Goal: Task Accomplishment & Management: Use online tool/utility

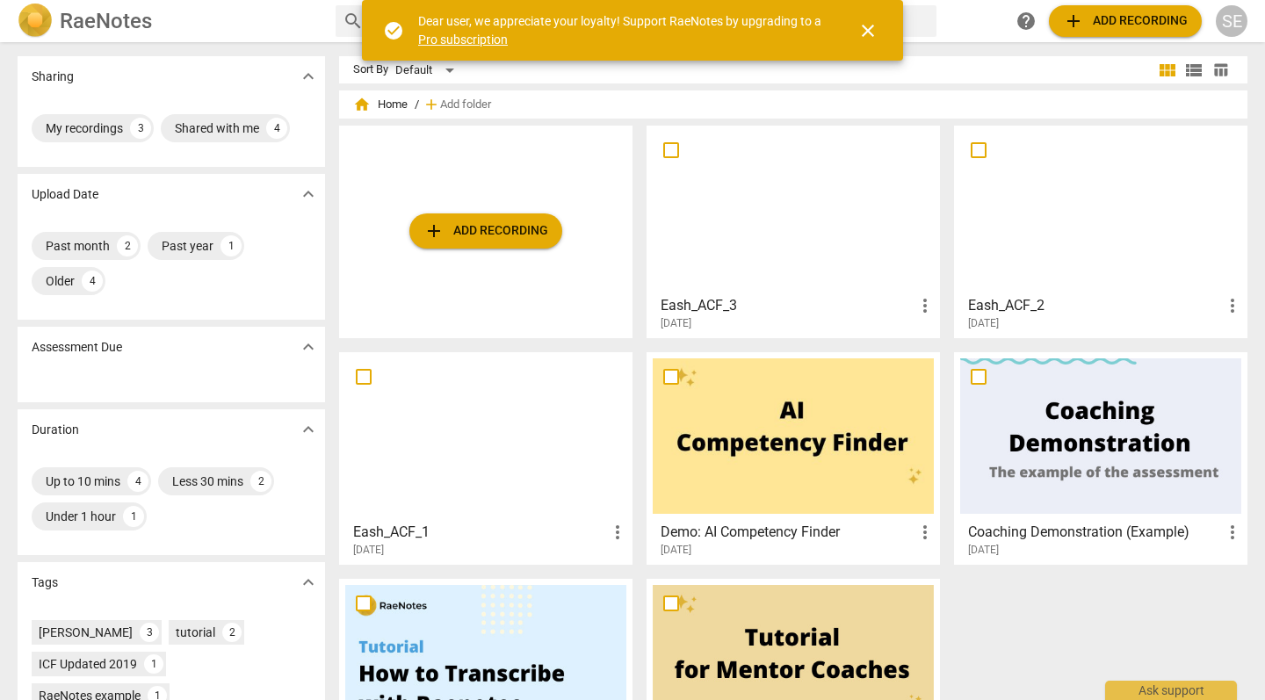
click at [461, 226] on span "add Add recording" at bounding box center [485, 230] width 125 height 21
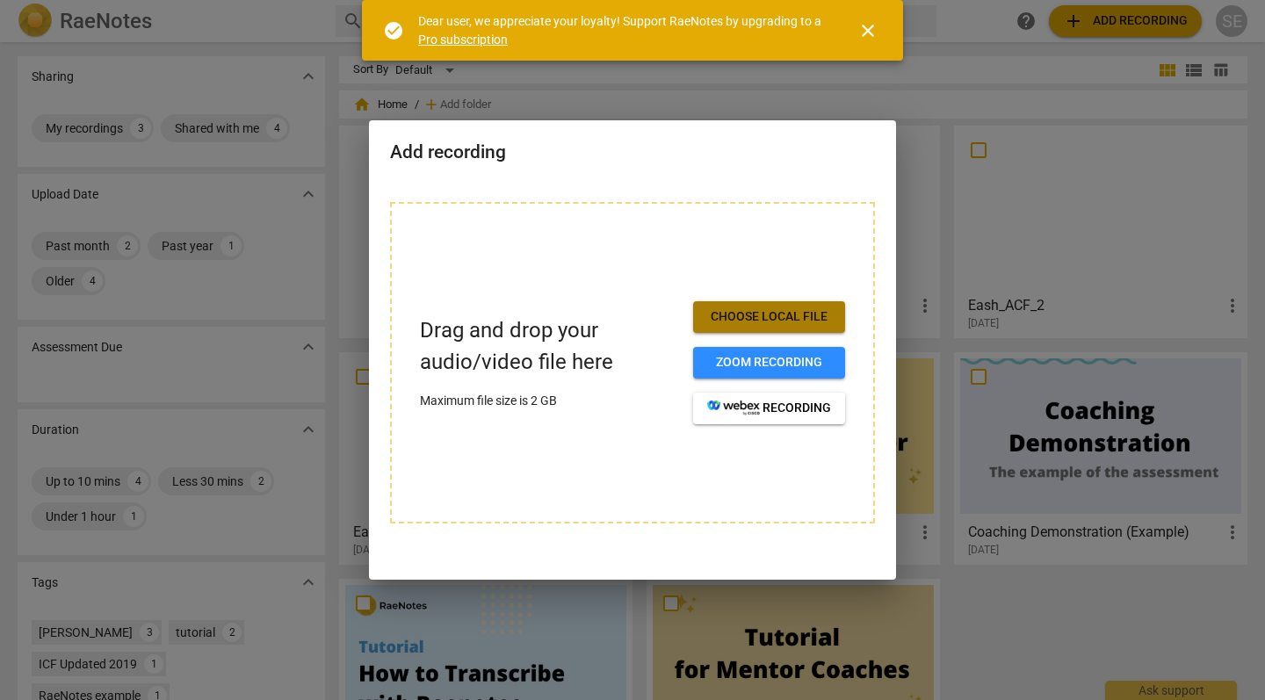
click at [752, 319] on span "Choose local file" at bounding box center [769, 317] width 124 height 18
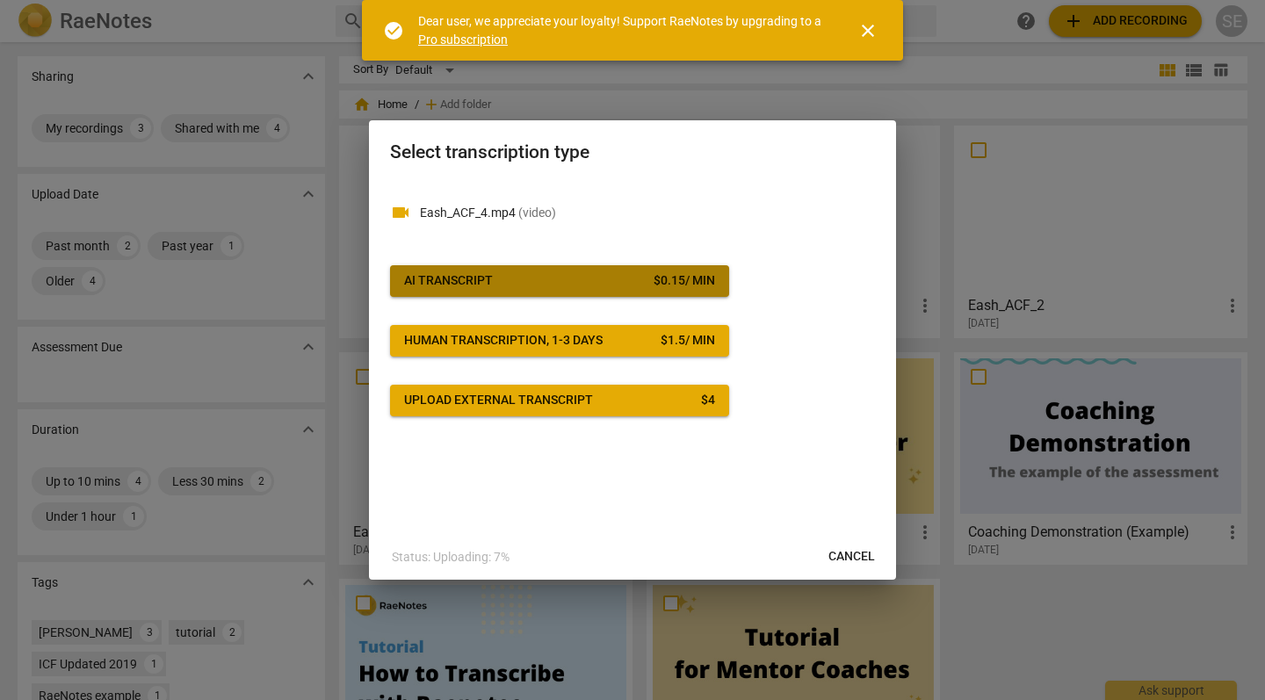
click at [534, 290] on button "AI Transcript $ 0.15 / min" at bounding box center [559, 281] width 339 height 32
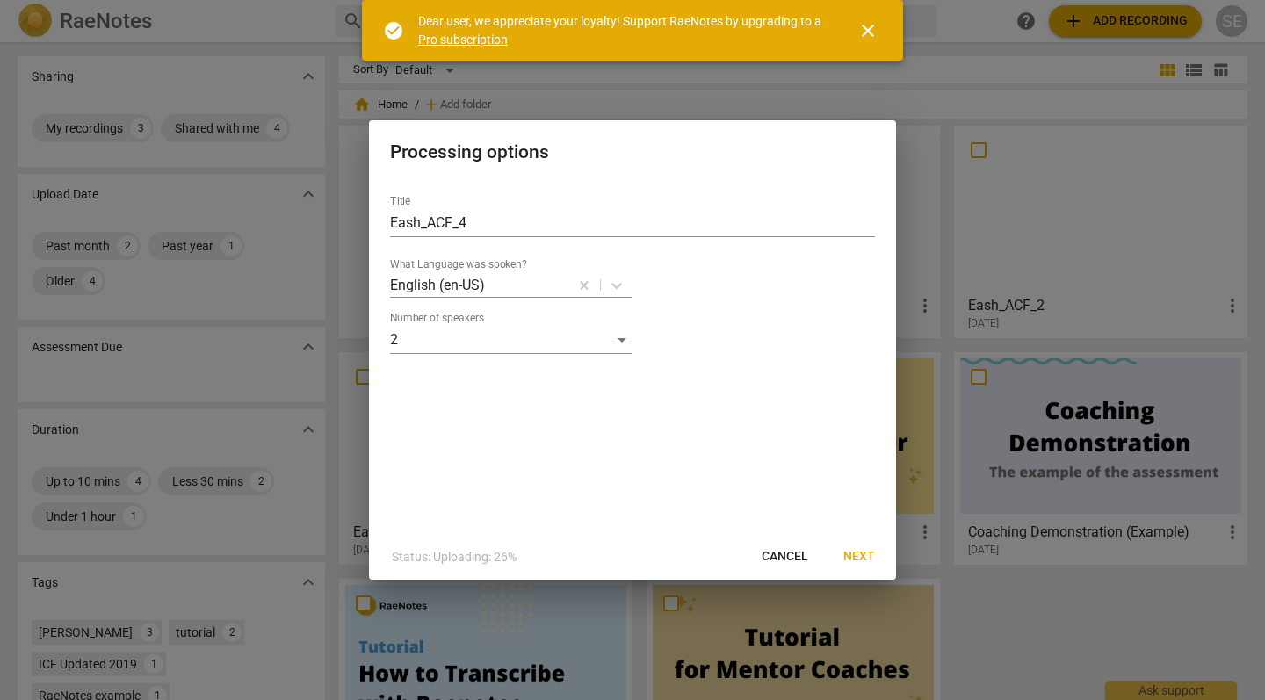
click at [865, 552] on span "Next" at bounding box center [859, 557] width 32 height 18
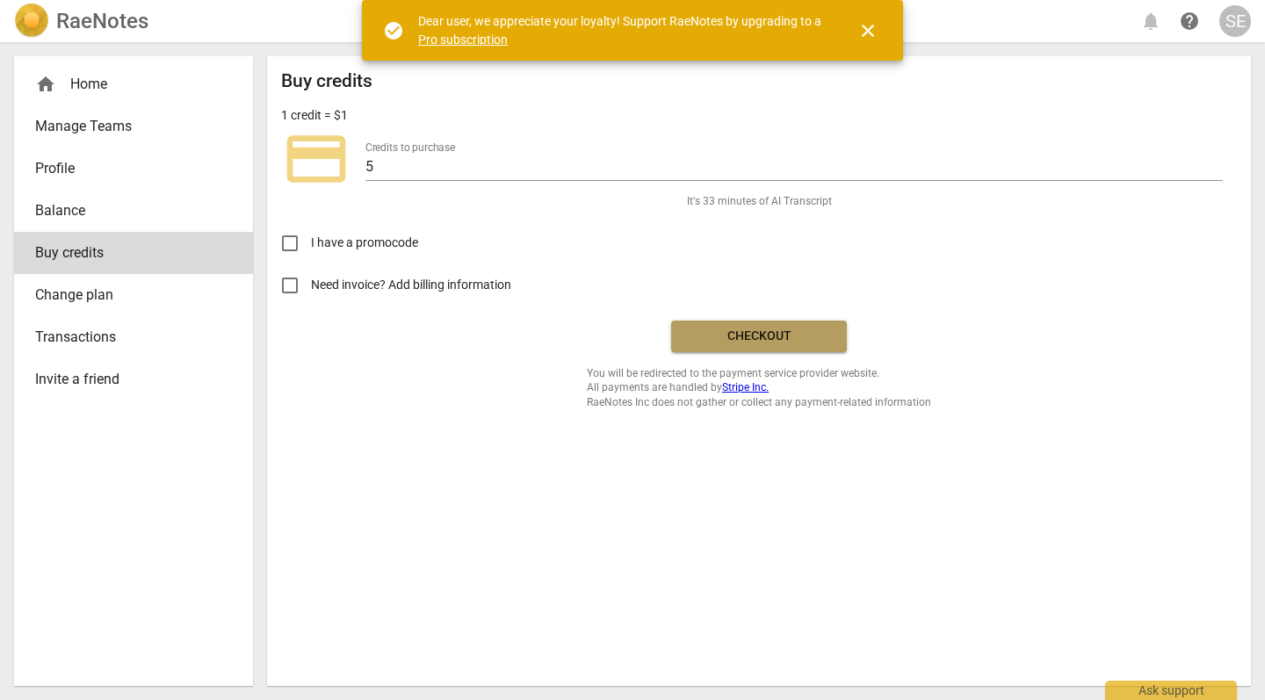
click at [784, 339] on span "Checkout" at bounding box center [759, 337] width 148 height 18
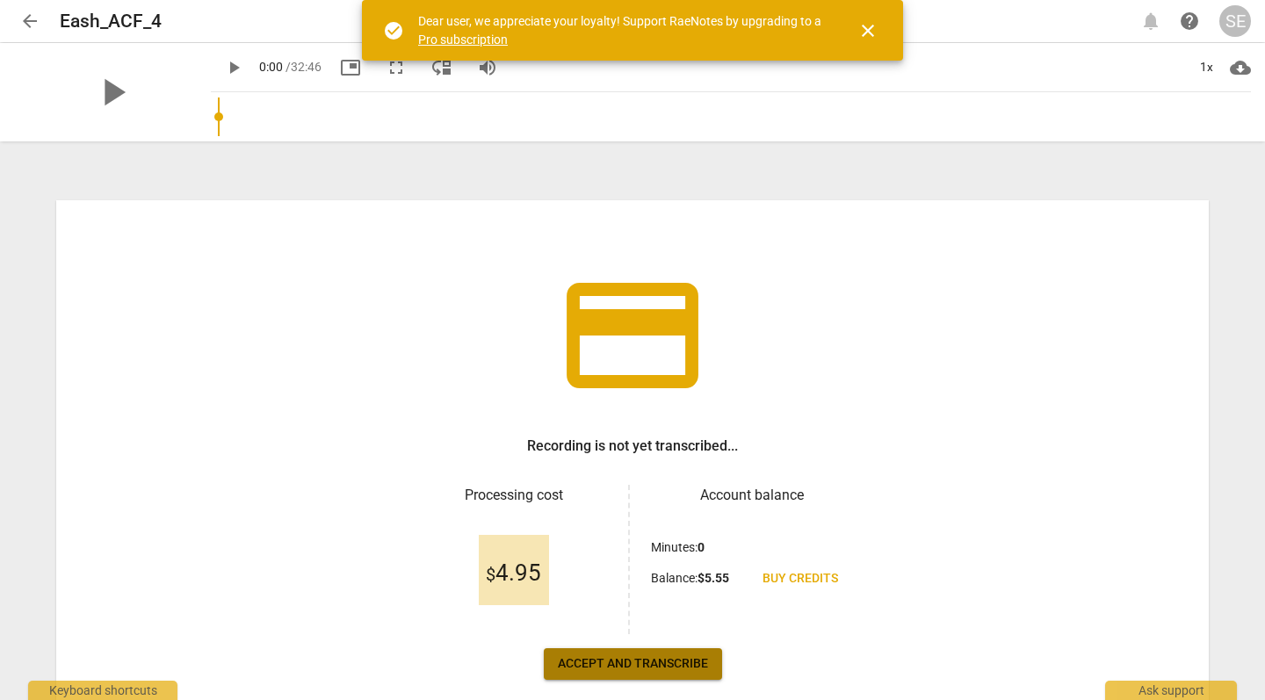
click at [652, 661] on span "Accept and transcribe" at bounding box center [633, 664] width 150 height 18
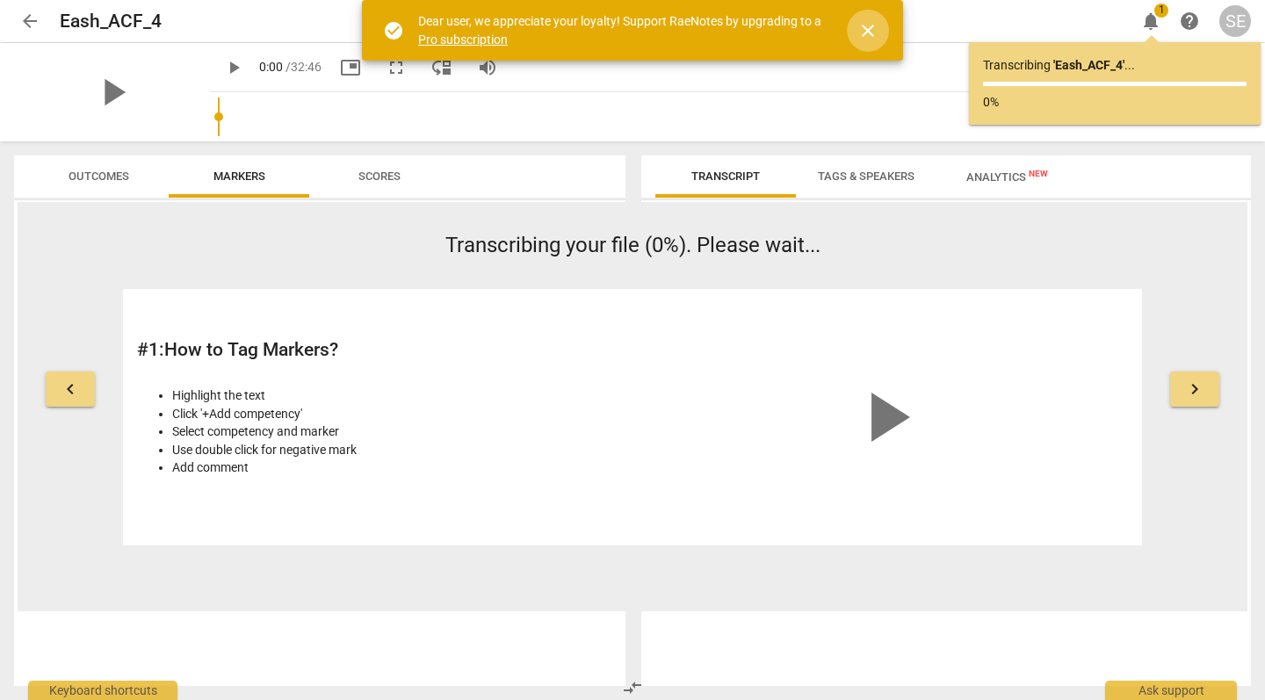
click at [876, 31] on span "close" at bounding box center [867, 30] width 21 height 21
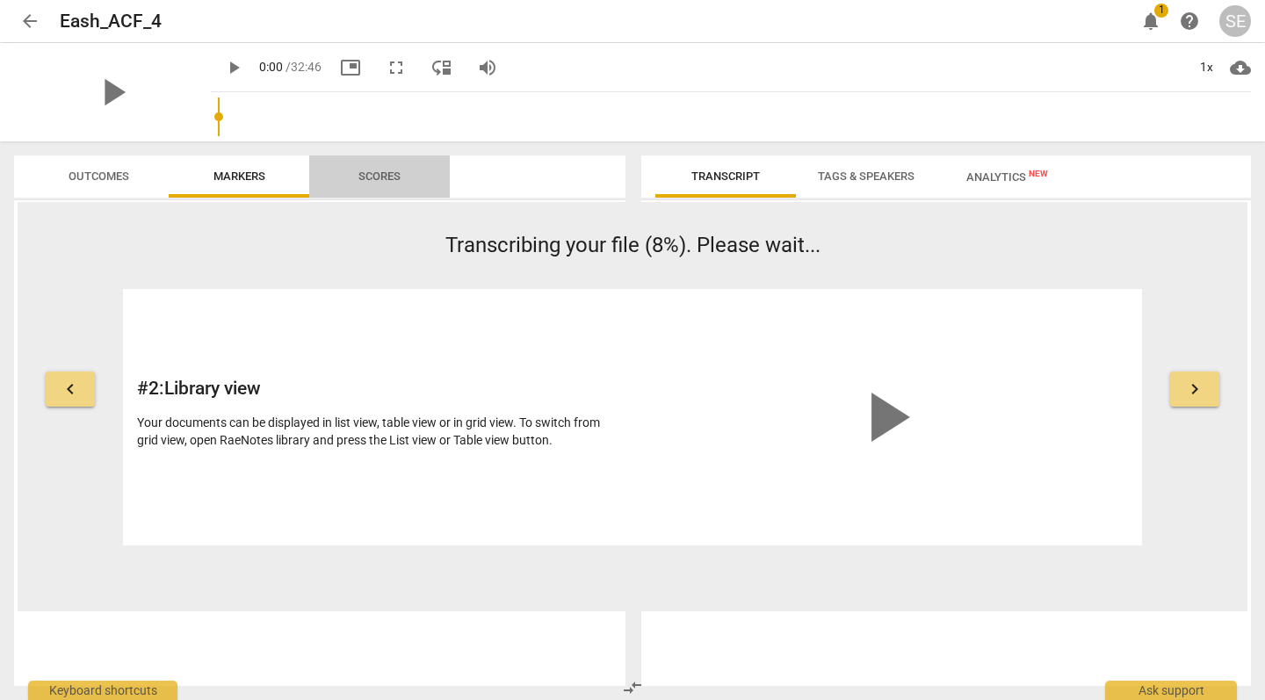
click at [373, 187] on span "Scores" at bounding box center [379, 177] width 84 height 24
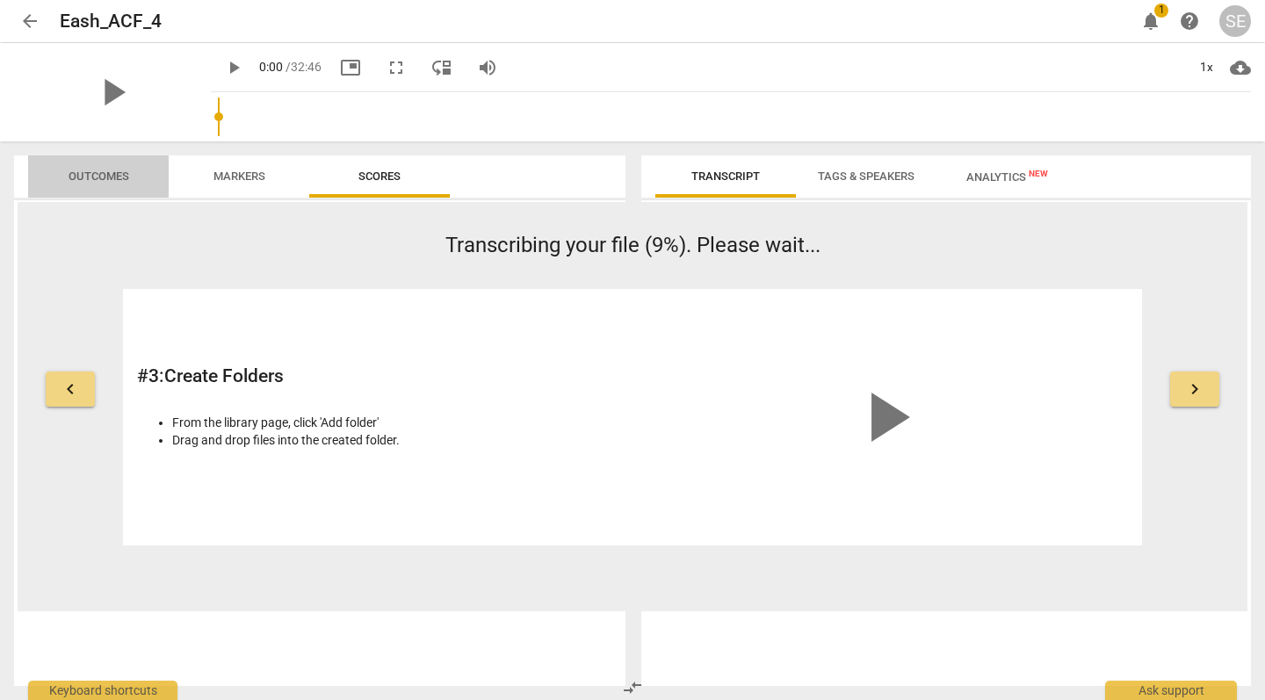
click at [85, 173] on span "Outcomes" at bounding box center [98, 175] width 61 height 13
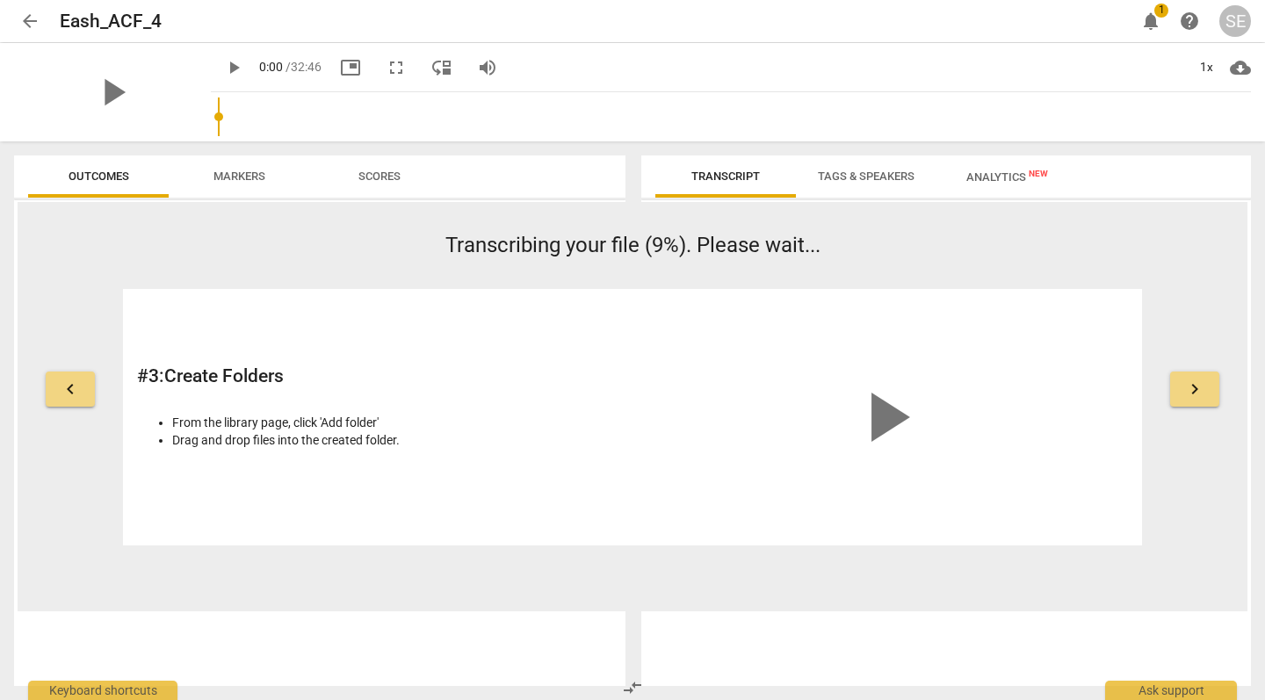
click at [257, 180] on span "Markers" at bounding box center [239, 175] width 52 height 13
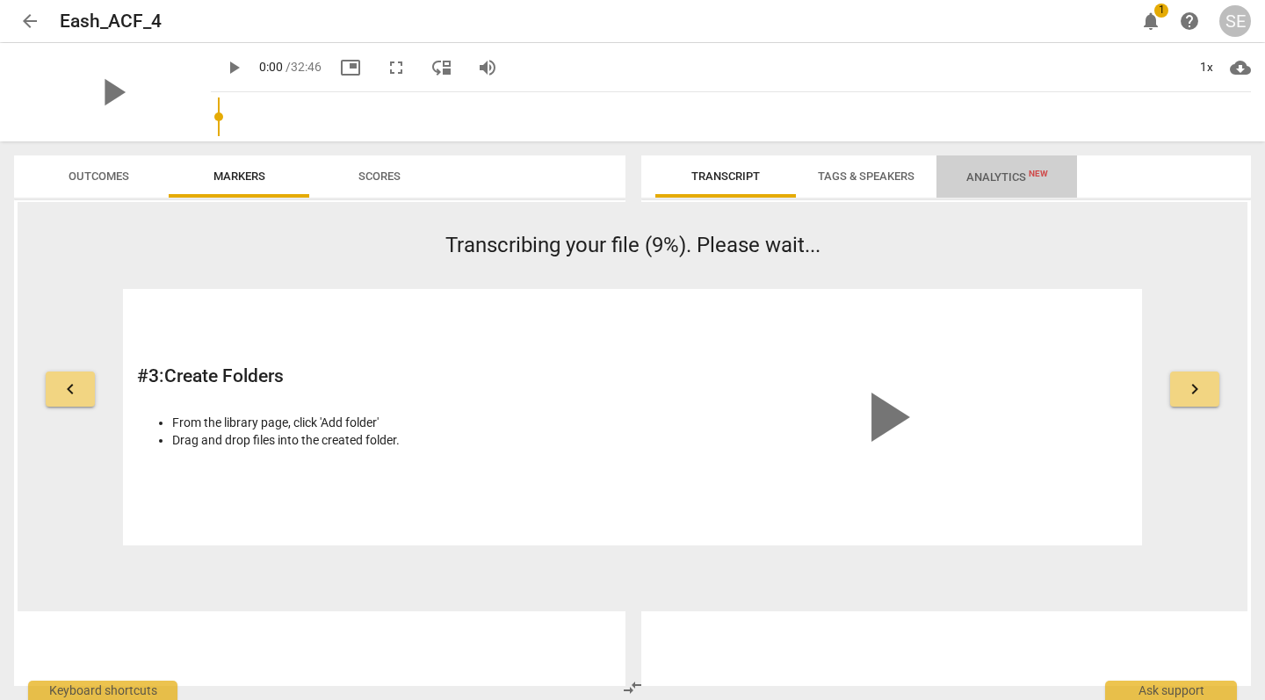
click at [1006, 177] on span "Analytics New" at bounding box center [1007, 176] width 82 height 13
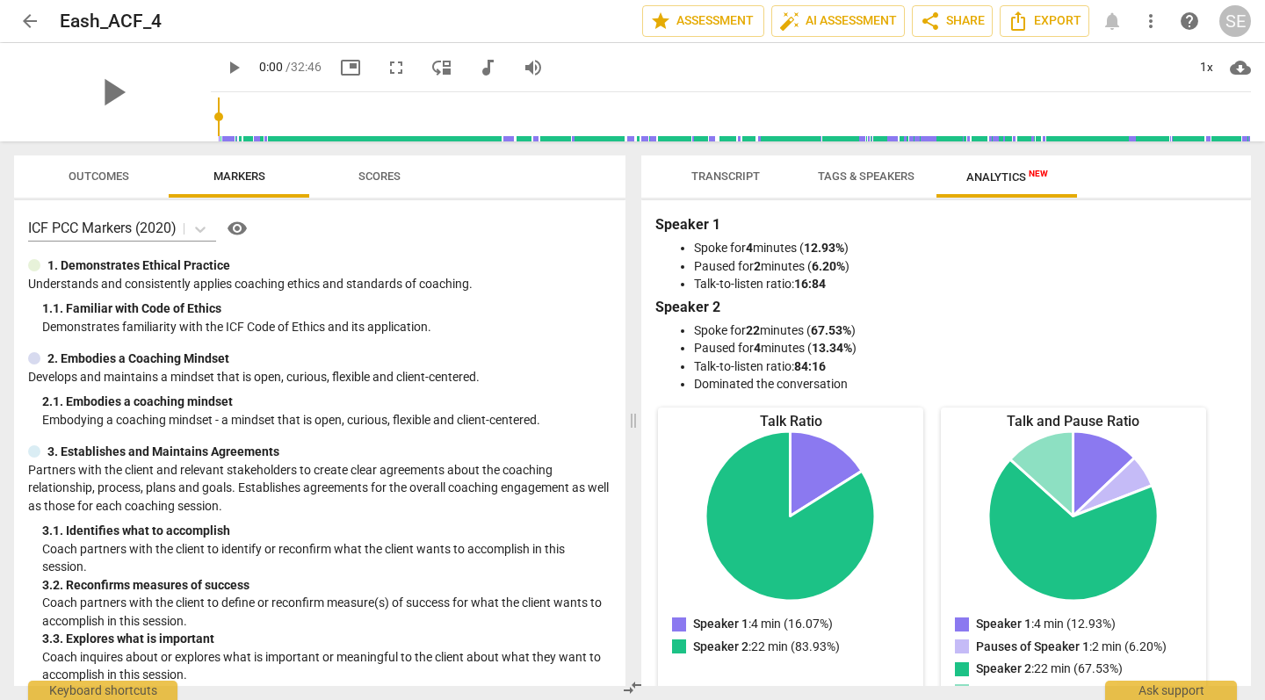
click at [371, 178] on span "Scores" at bounding box center [379, 175] width 42 height 13
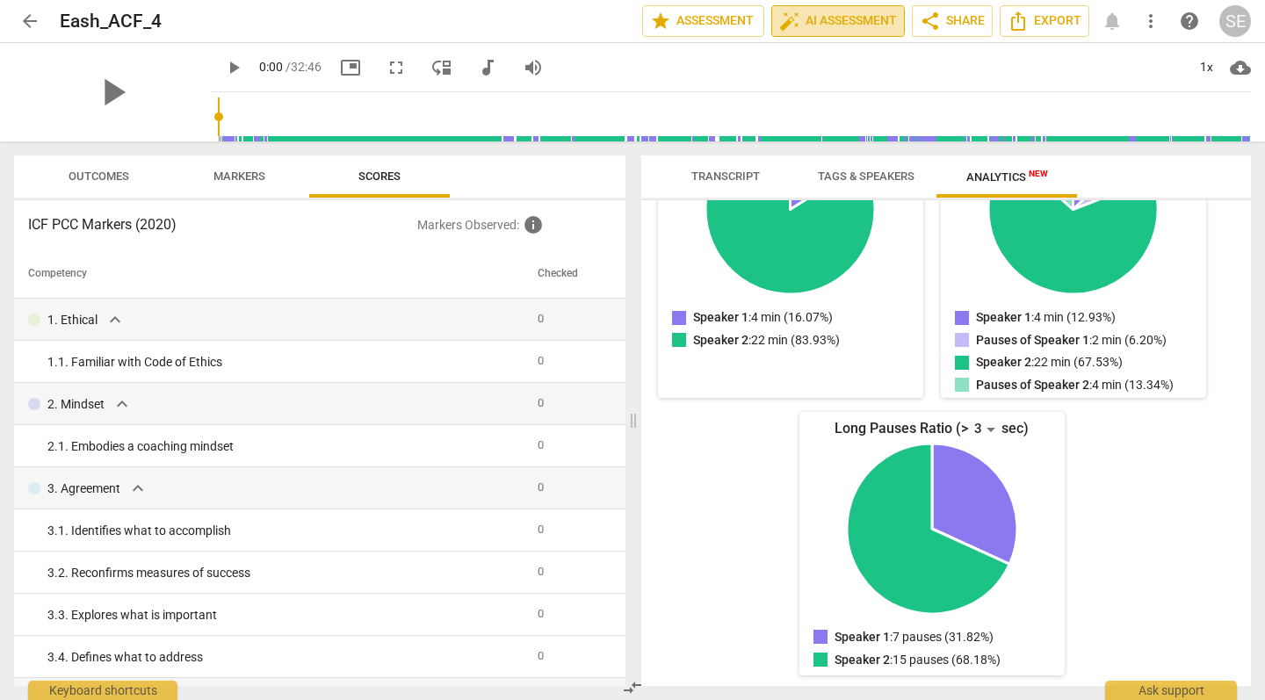
click at [873, 29] on span "auto_fix_high AI Assessment" at bounding box center [838, 21] width 118 height 21
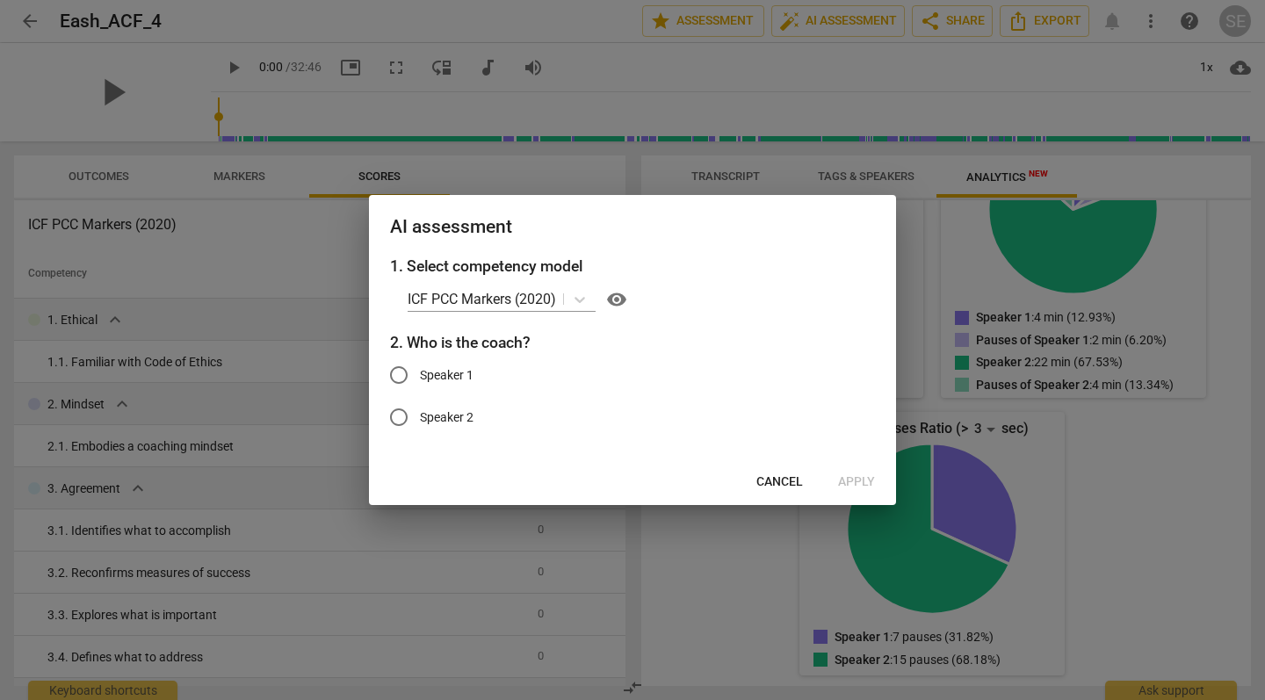
click at [786, 476] on span "Cancel" at bounding box center [779, 482] width 47 height 18
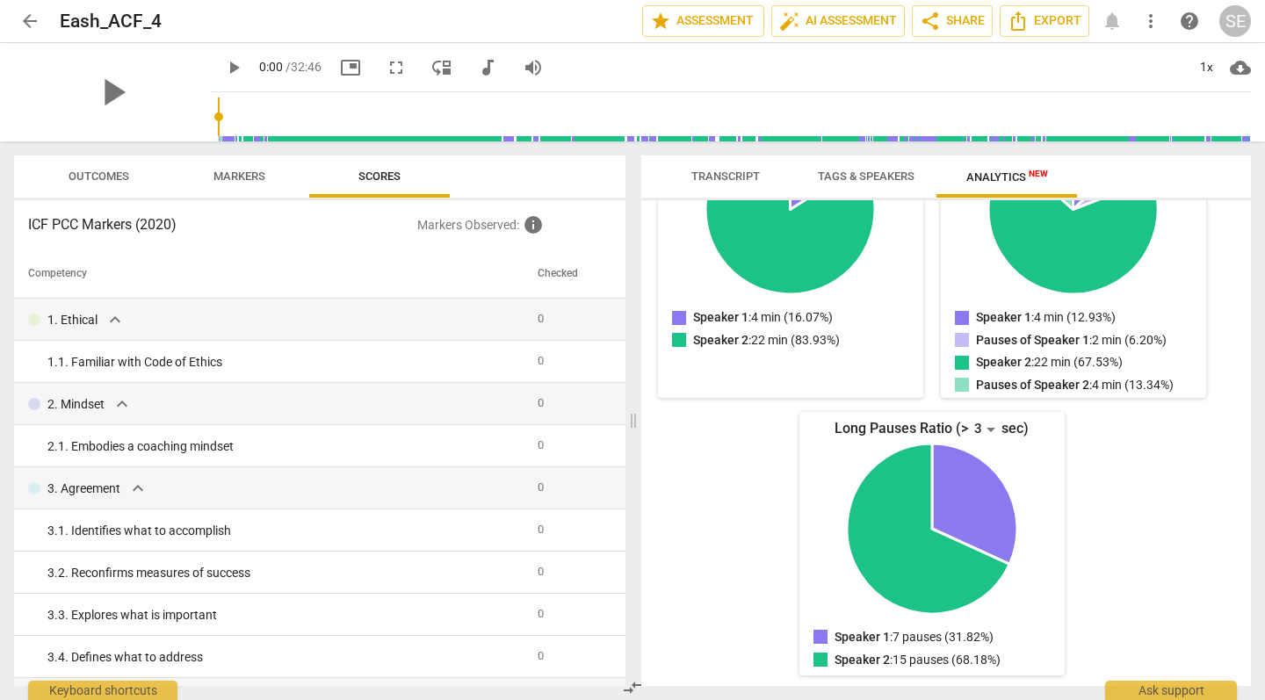
scroll to position [285, 0]
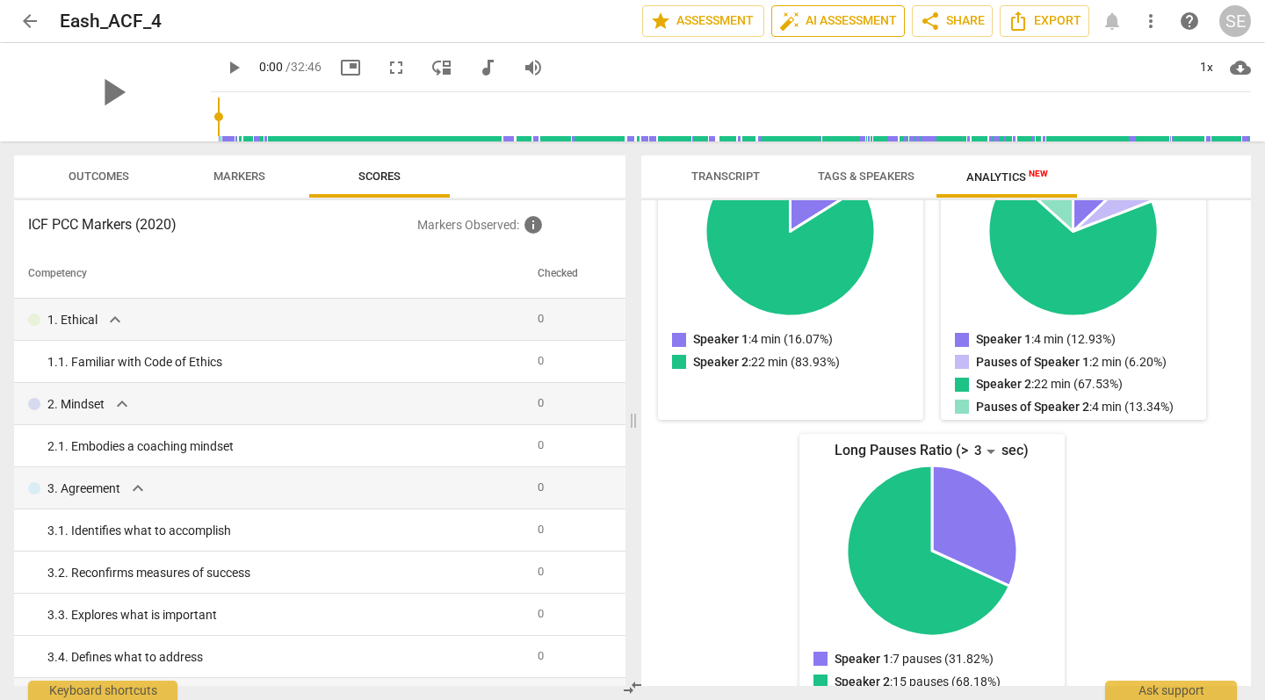
click at [859, 17] on span "auto_fix_high AI Assessment" at bounding box center [838, 21] width 118 height 21
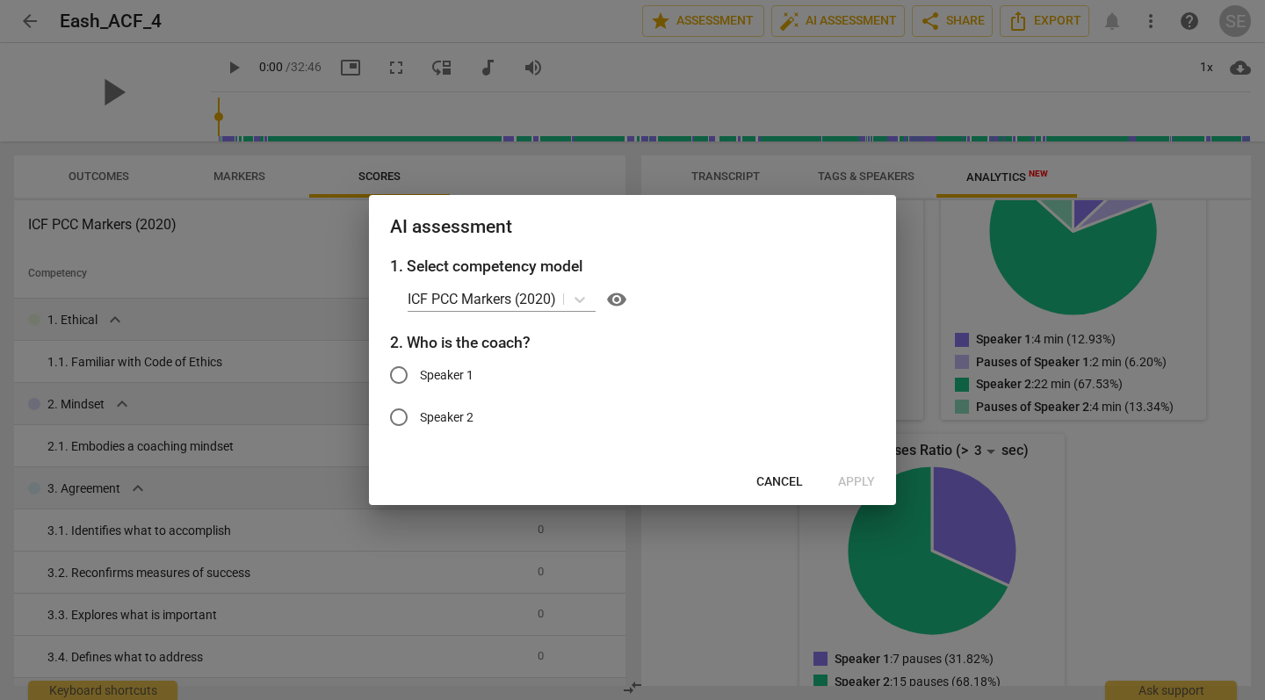
click at [401, 375] on input "Speaker 1" at bounding box center [399, 375] width 42 height 42
radio input "true"
click at [870, 483] on span "Apply" at bounding box center [856, 482] width 37 height 18
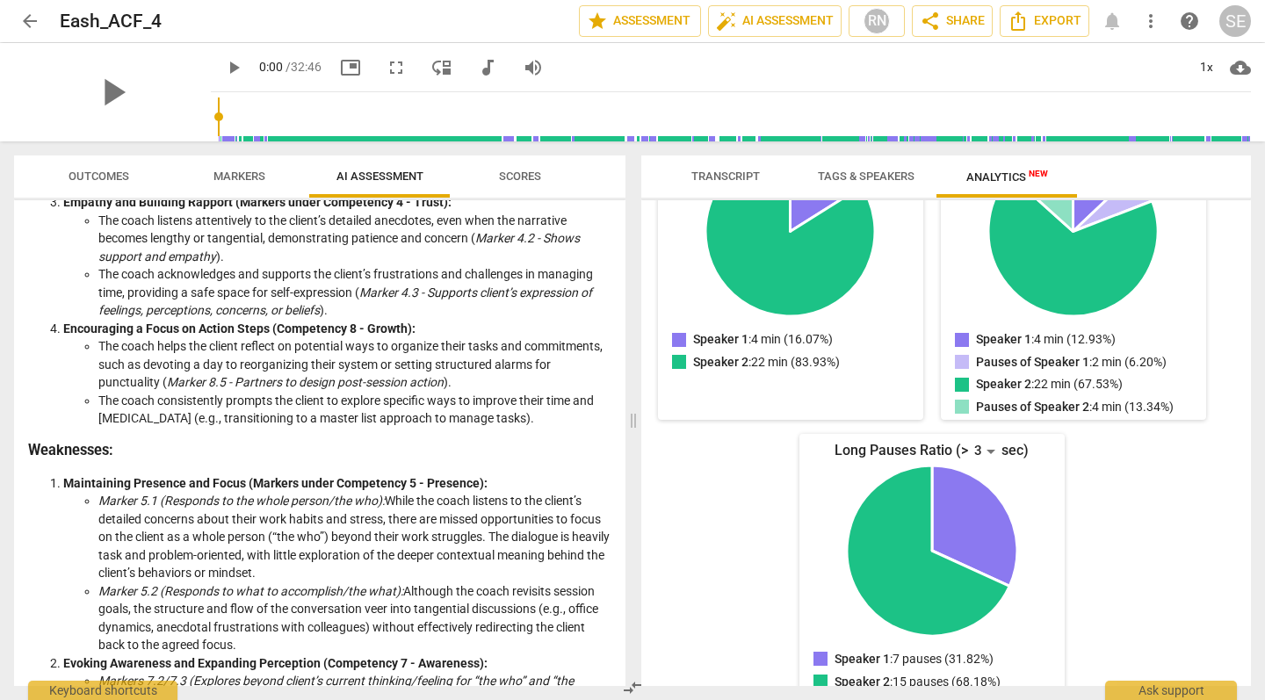
scroll to position [0, 0]
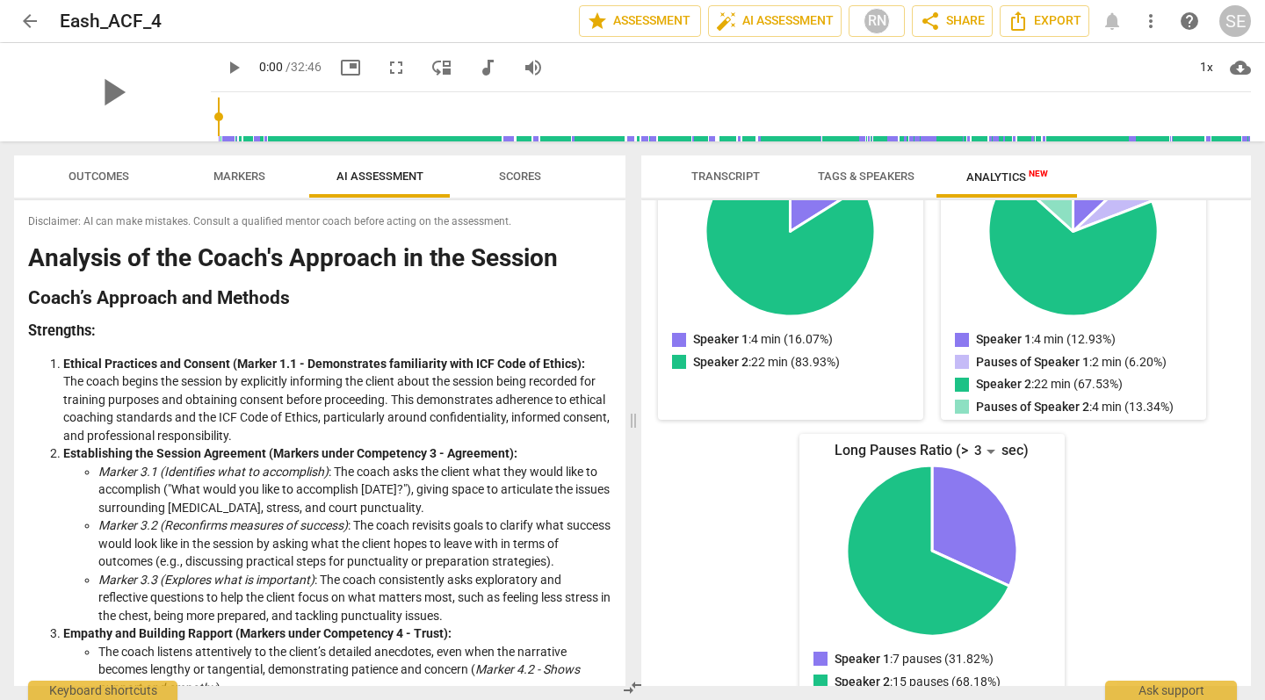
click at [508, 172] on span "Scores" at bounding box center [520, 175] width 42 height 13
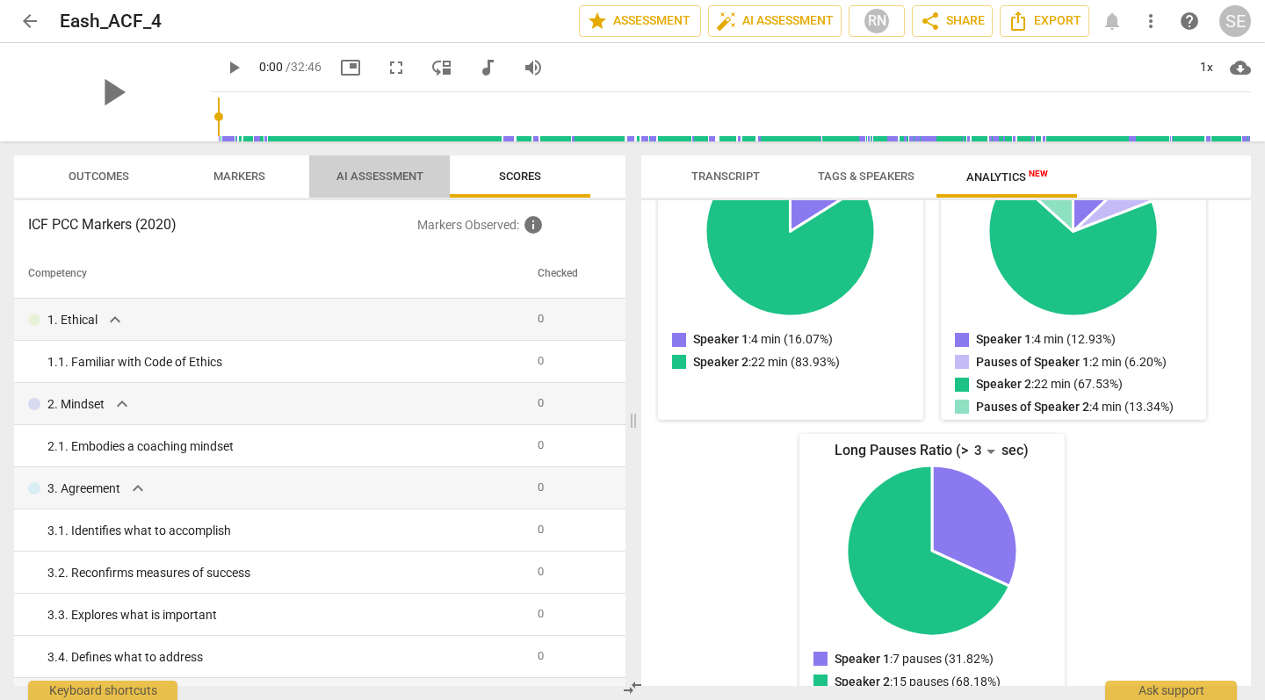
click at [378, 178] on span "AI Assessment" at bounding box center [379, 175] width 87 height 13
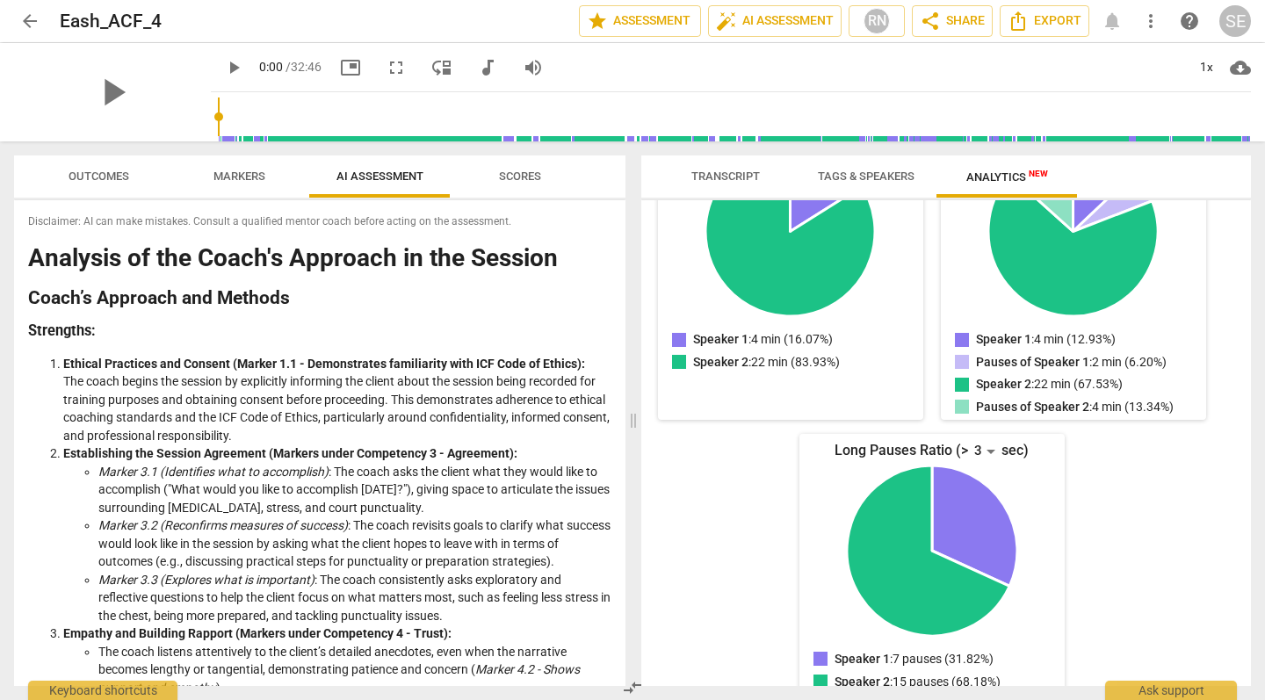
click at [220, 185] on span "Markers" at bounding box center [239, 177] width 94 height 24
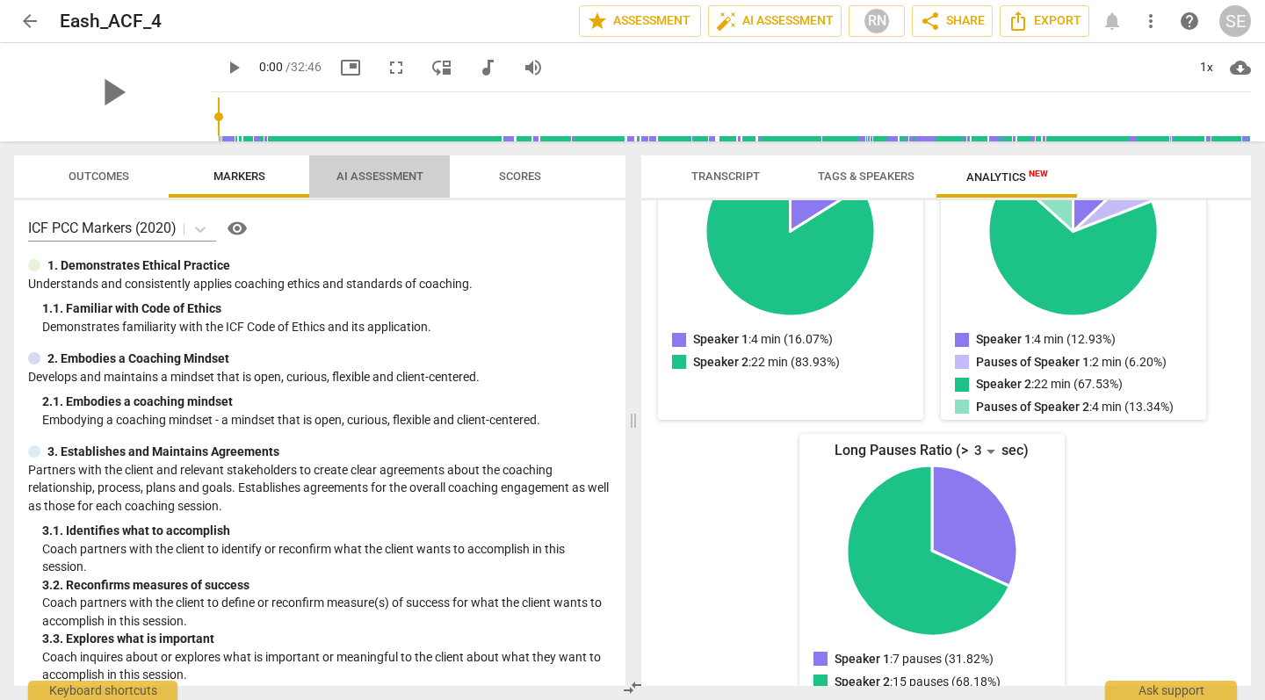
click at [413, 171] on span "AI Assessment" at bounding box center [379, 175] width 87 height 13
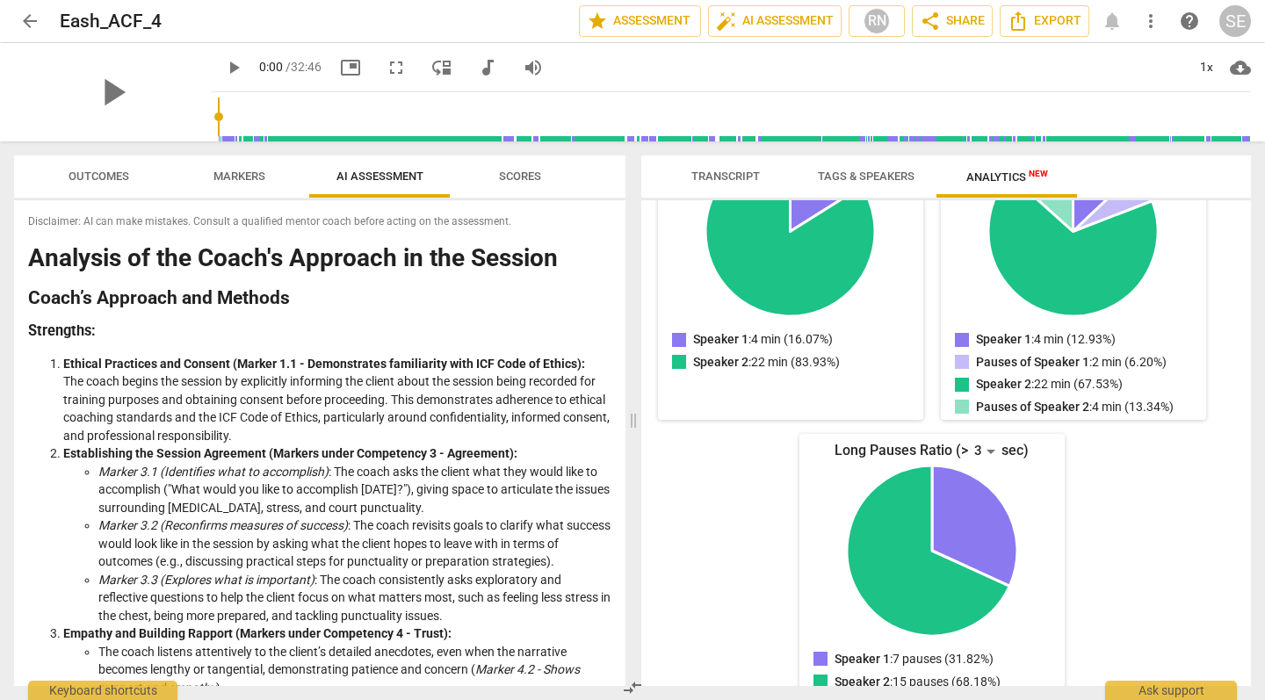
click at [249, 177] on span "Markers" at bounding box center [239, 175] width 52 height 13
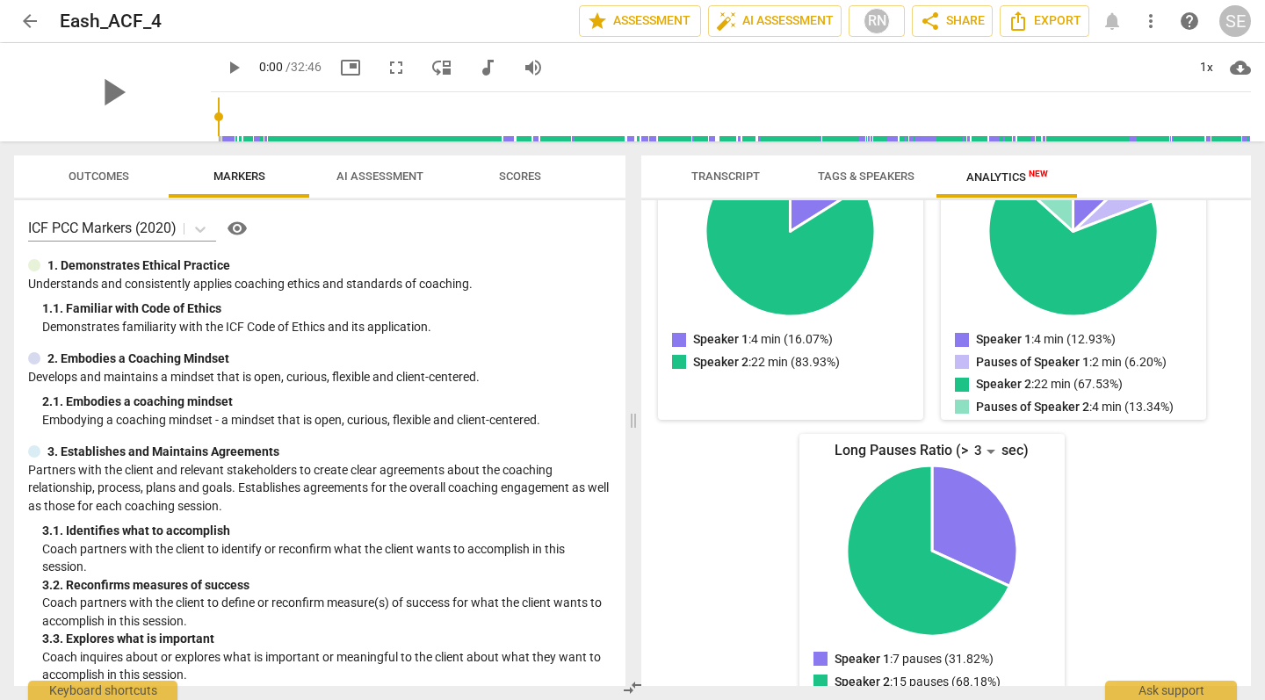
click at [409, 182] on span "AI Assessment" at bounding box center [379, 175] width 87 height 13
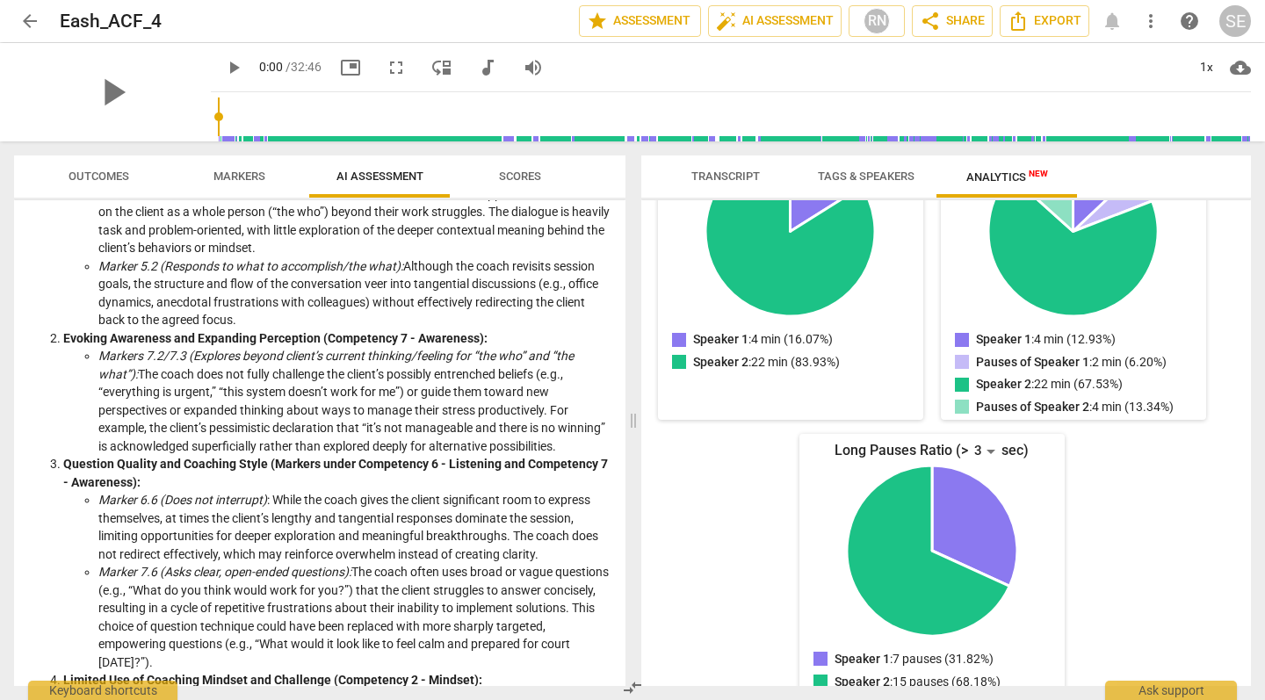
scroll to position [764, 0]
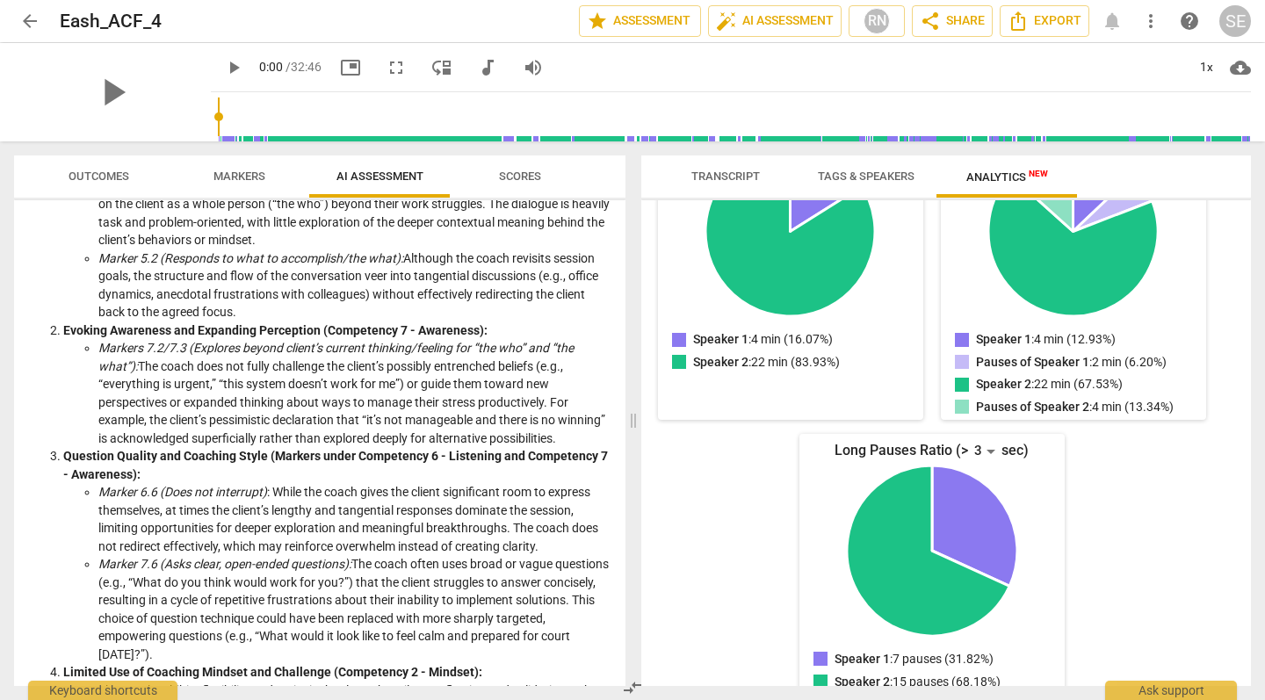
click at [404, 431] on li "Markers 7.2/7.3 (Explores beyond client’s current thinking/feeling for “the who…" at bounding box center [354, 393] width 513 height 108
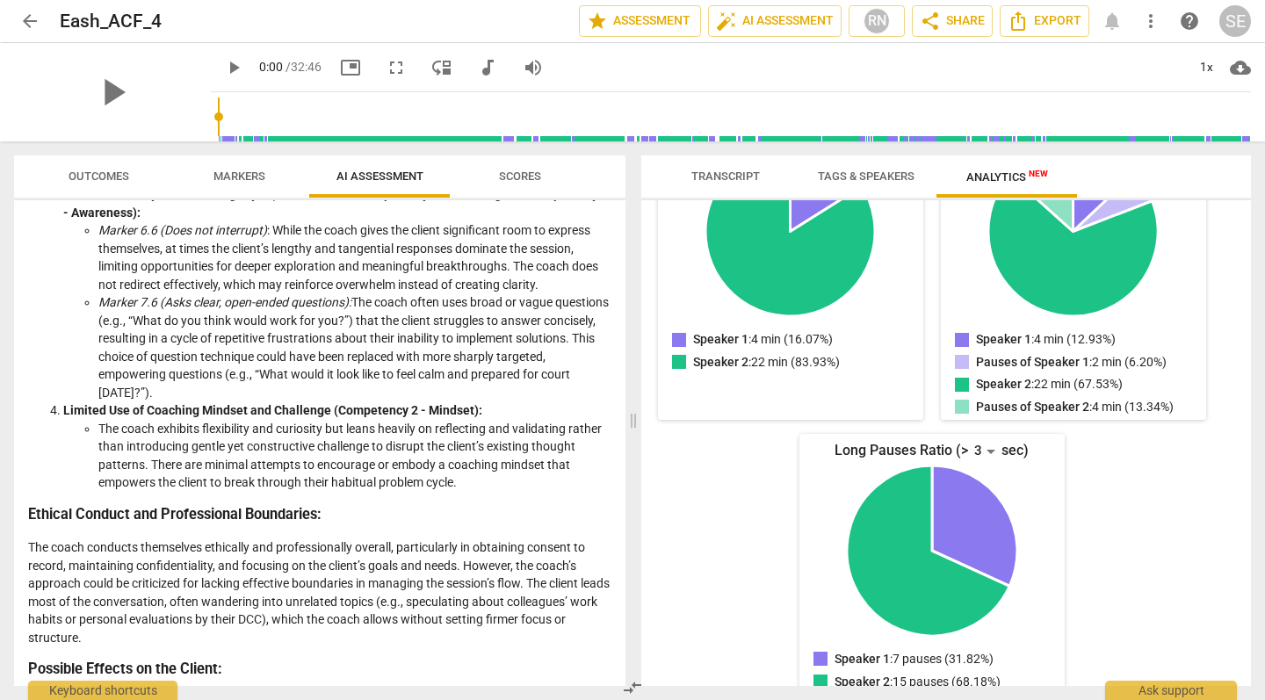
scroll to position [1026, 0]
click at [433, 499] on div "Analysis of the Coach's Approach in the Session Coach’s Approach and Methods St…" at bounding box center [319, 403] width 583 height 2368
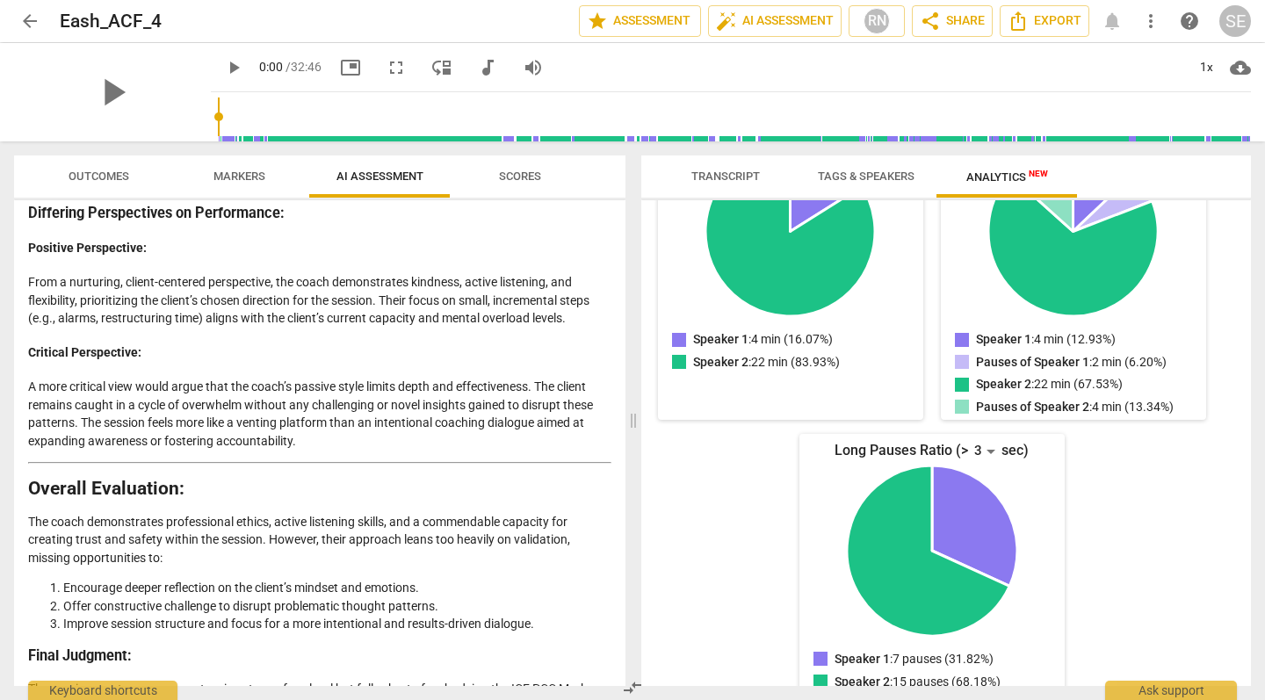
scroll to position [1922, 0]
